Goal: Task Accomplishment & Management: Complete application form

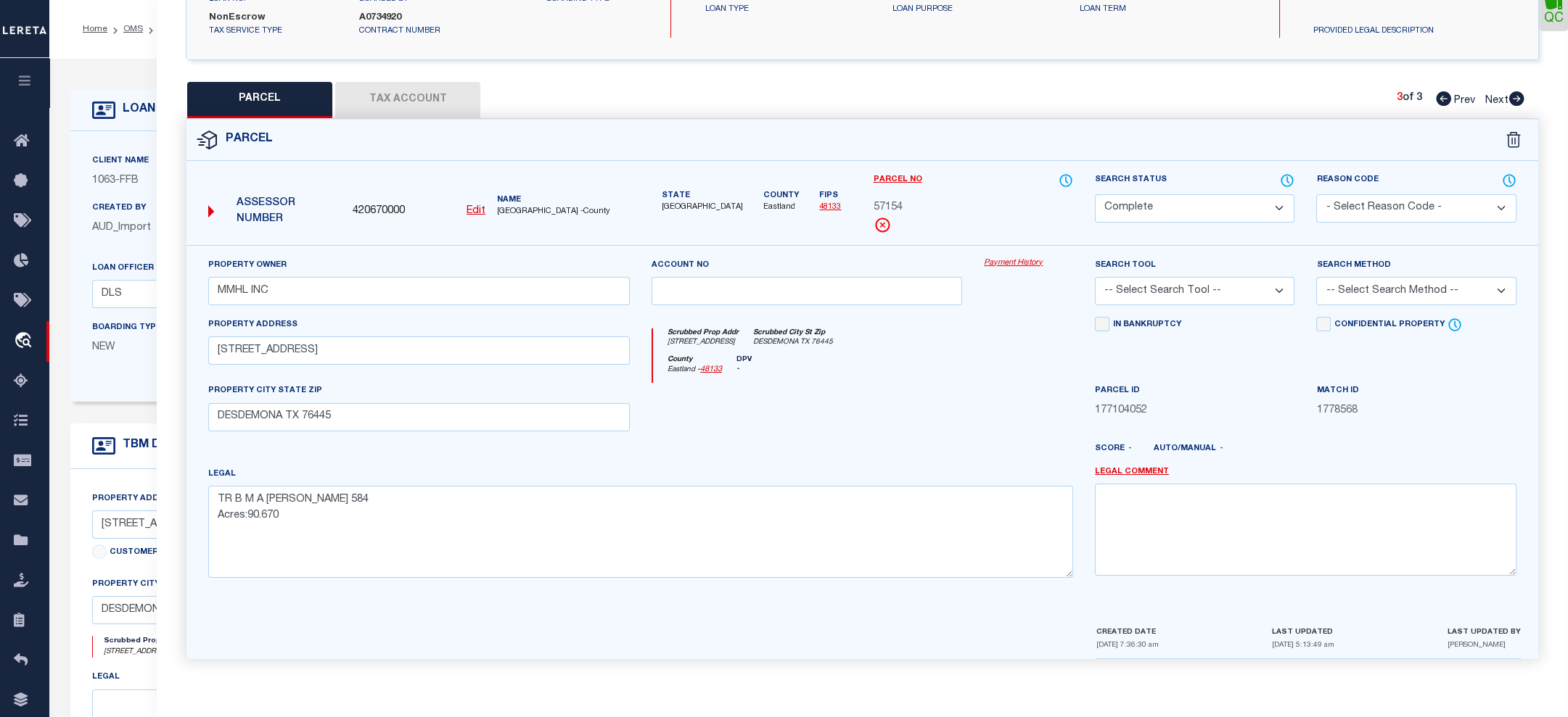
click at [411, 92] on button "Tax Account" at bounding box center [408, 100] width 145 height 36
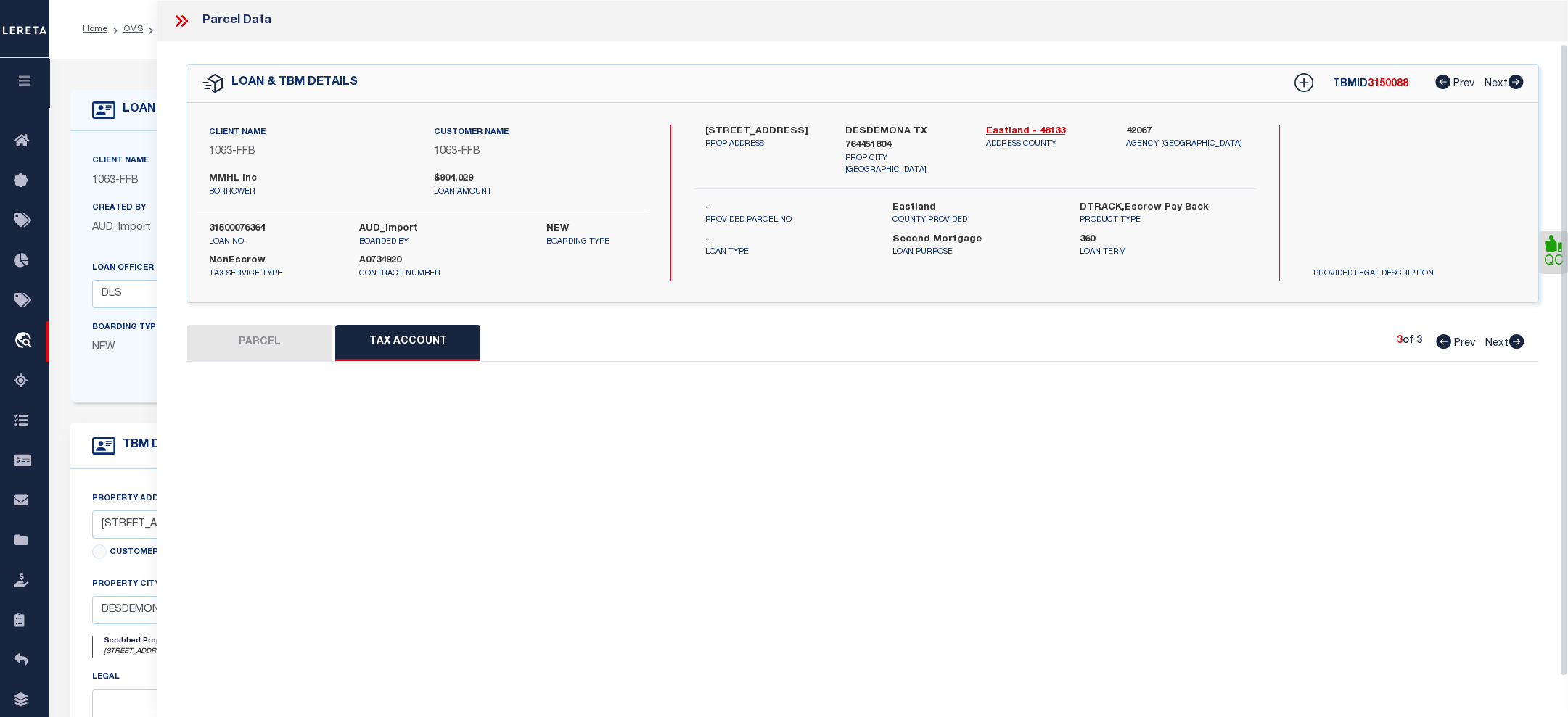
select select "100"
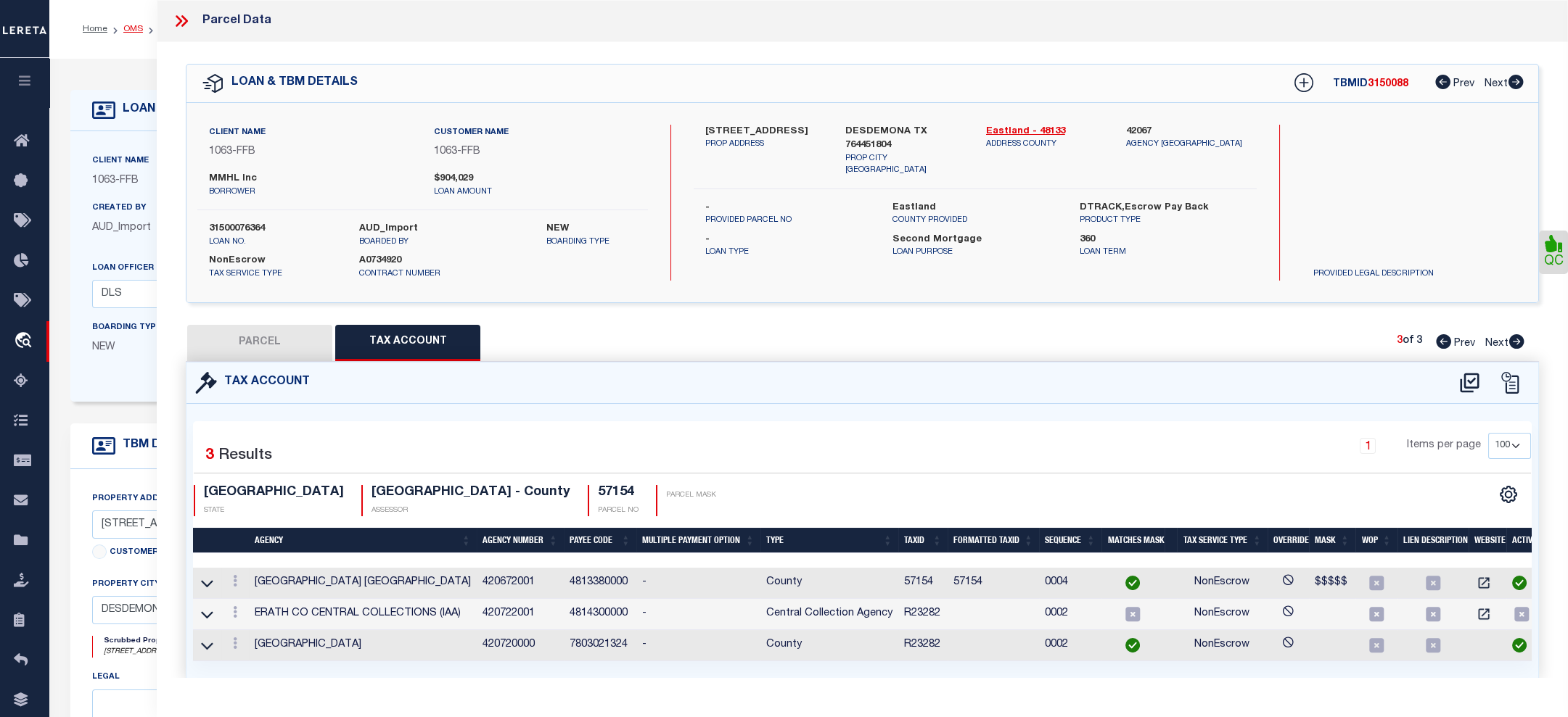
click at [123, 25] on link "OMS" at bounding box center [133, 29] width 19 height 8
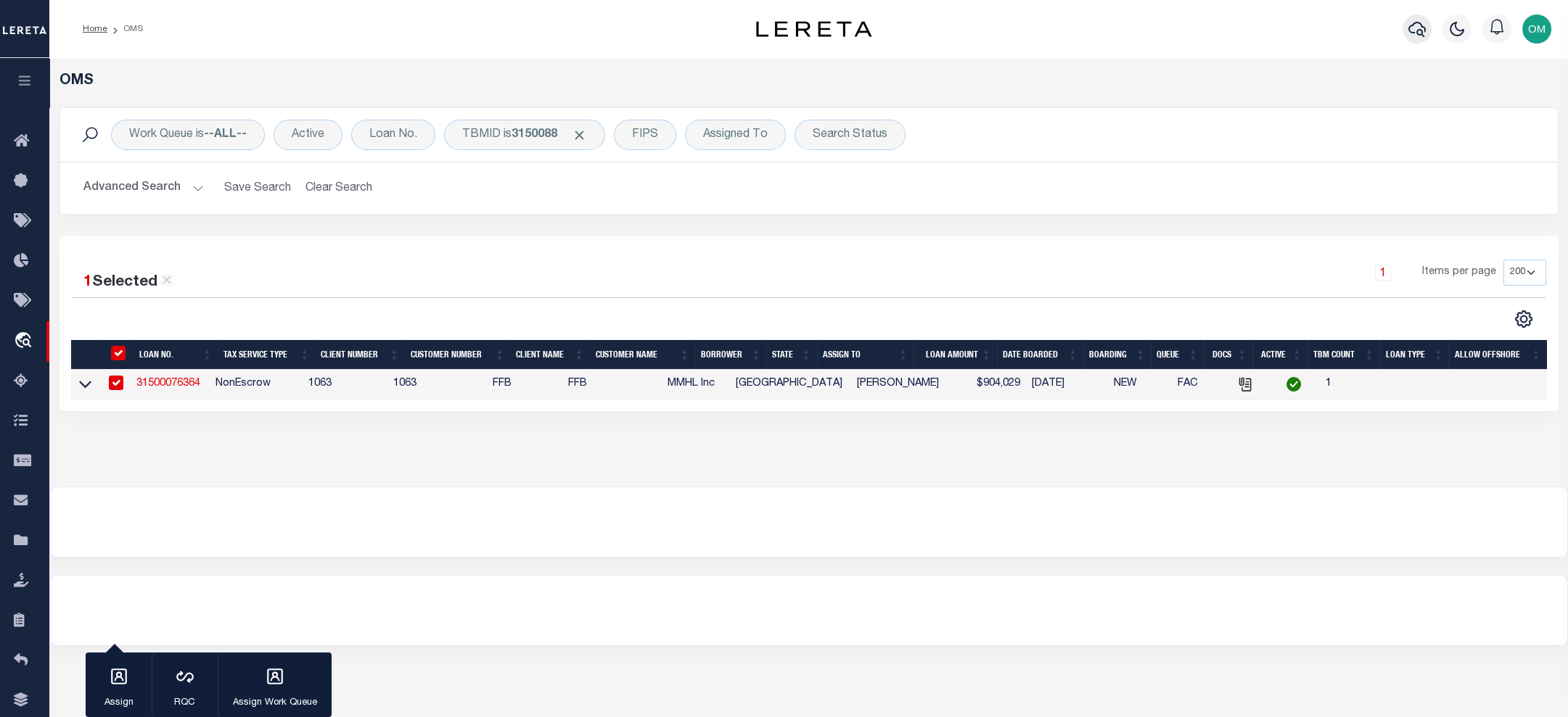
click at [1415, 28] on icon "button" at bounding box center [1417, 29] width 18 height 18
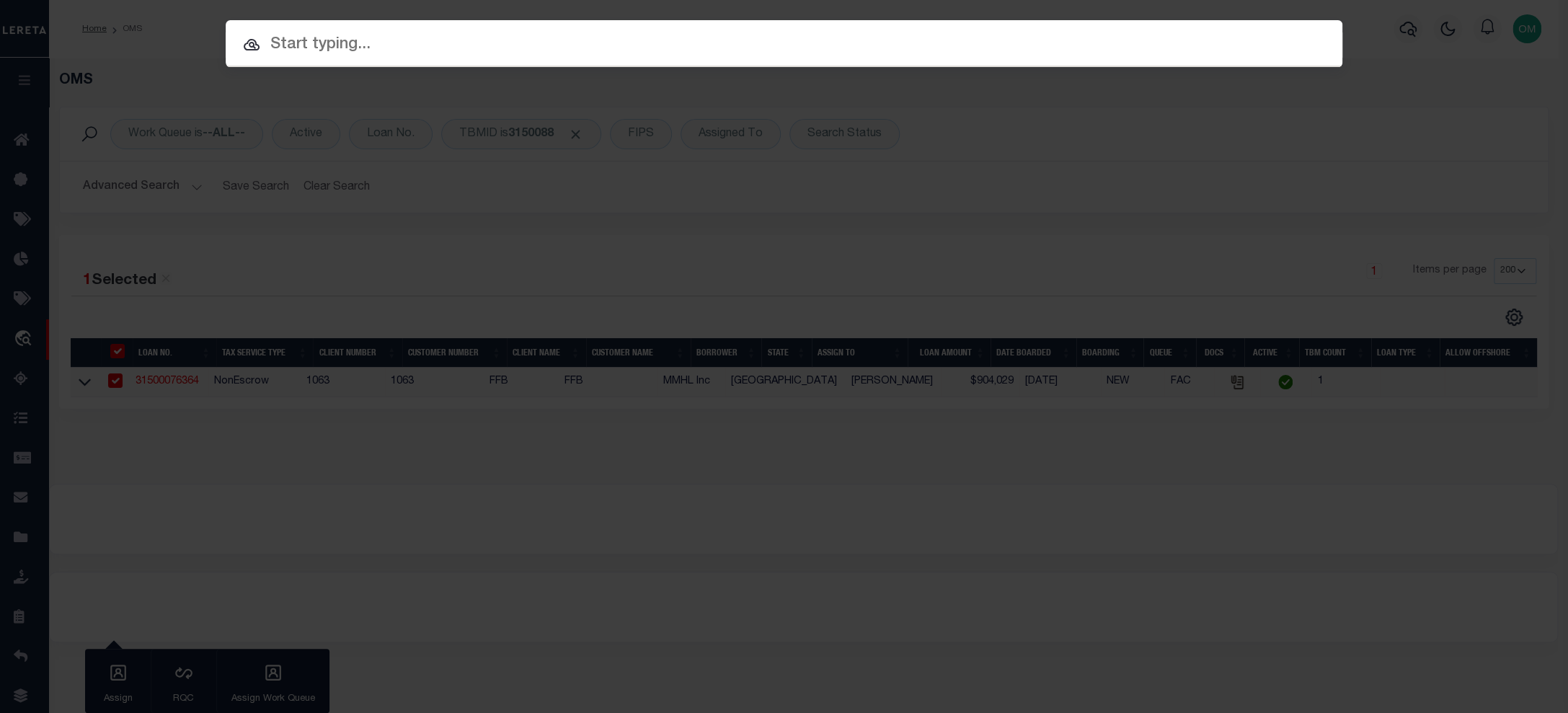
paste input "A870717"
type input "A870717"
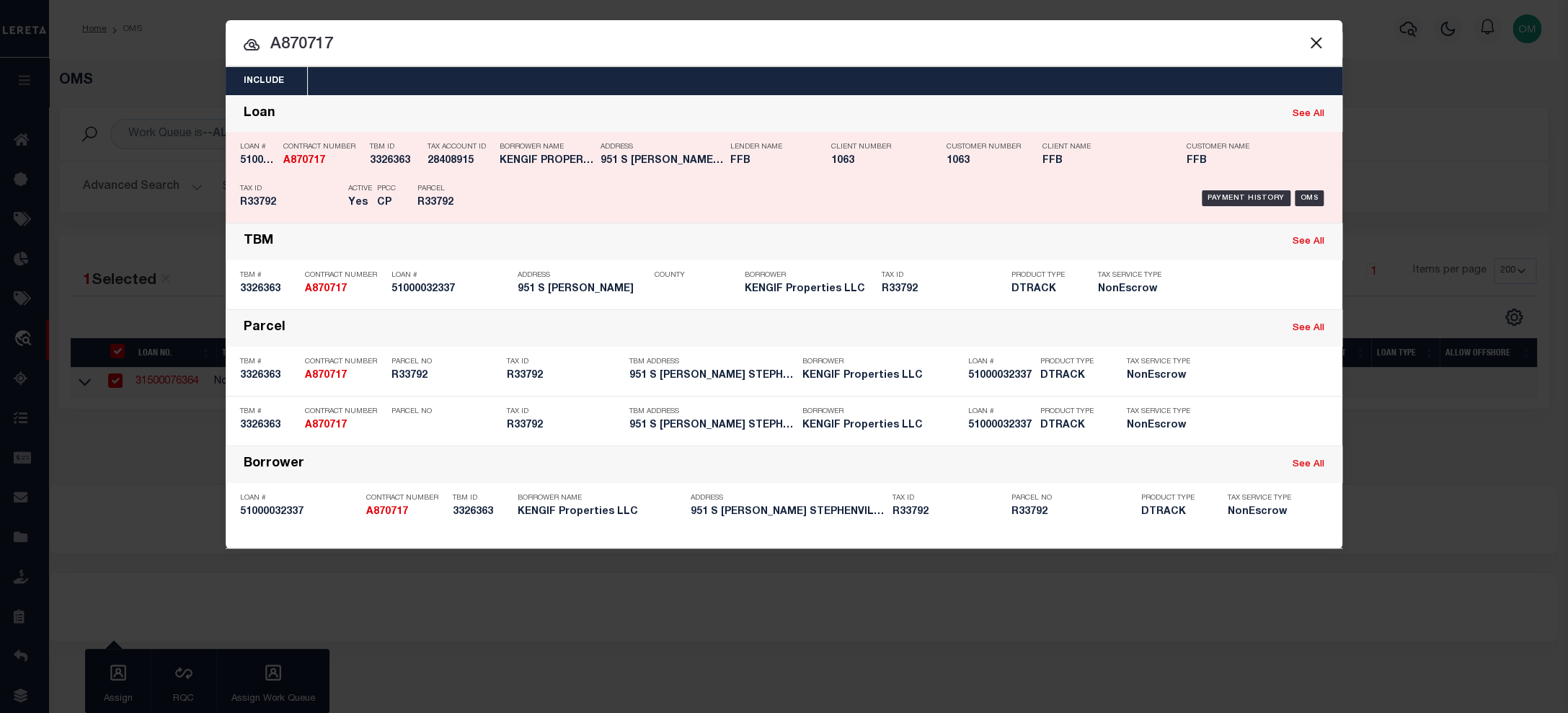
click at [316, 157] on strong "A870717" at bounding box center [304, 161] width 42 height 10
